Goal: Task Accomplishment & Management: Complete application form

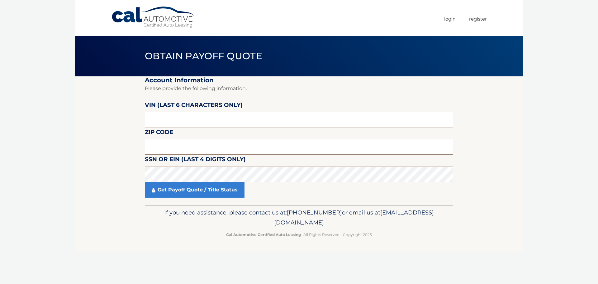
paste input "71468"
click at [173, 122] on input "text" at bounding box center [299, 120] width 309 height 16
click at [173, 145] on input "71468" at bounding box center [299, 147] width 309 height 16
type input "7"
click at [154, 123] on input "text" at bounding box center [299, 120] width 309 height 16
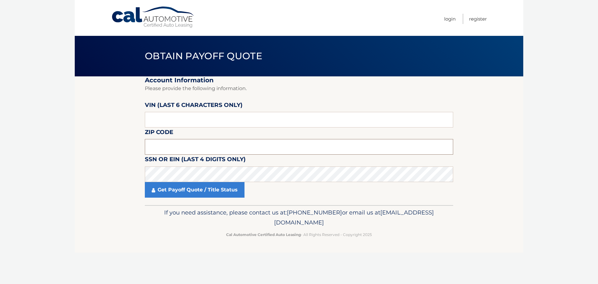
click at [163, 145] on input "text" at bounding box center [299, 147] width 309 height 16
click at [174, 150] on input "text" at bounding box center [299, 147] width 309 height 16
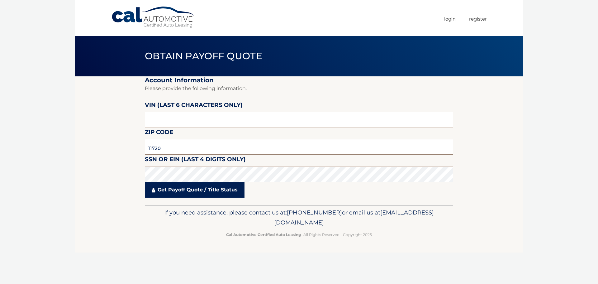
type input "11720"
click at [165, 188] on link "Get Payoff Quote / Title Status" at bounding box center [195, 190] width 100 height 16
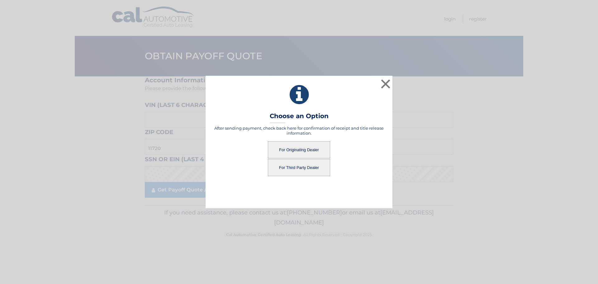
click at [280, 144] on button "For Originating Dealer" at bounding box center [299, 149] width 62 height 17
click at [281, 145] on button "For Originating Dealer" at bounding box center [299, 149] width 62 height 17
